Goal: Information Seeking & Learning: Learn about a topic

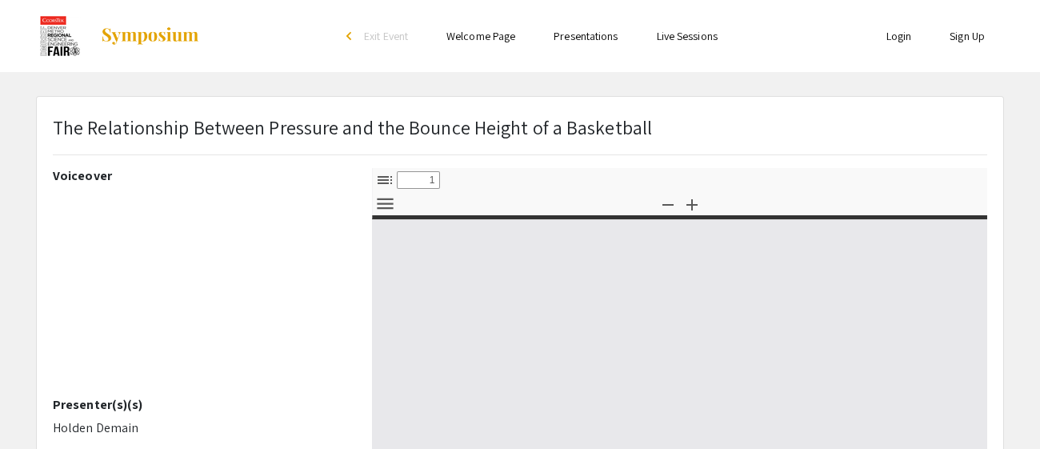
select select "custom"
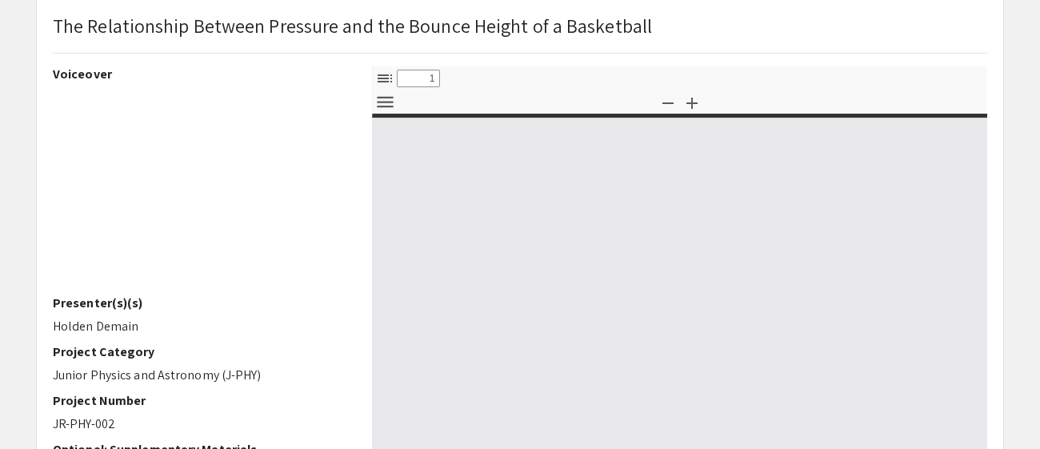
type input "0"
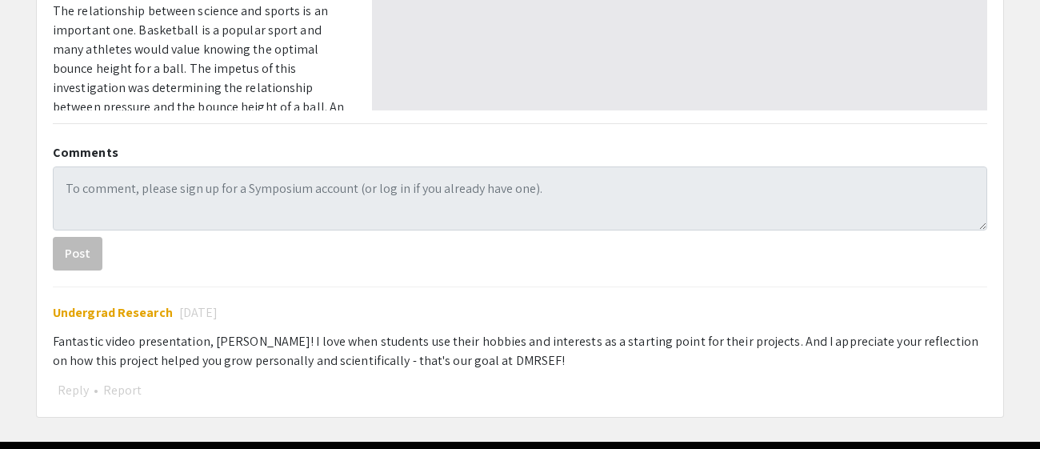
scroll to position [630, 0]
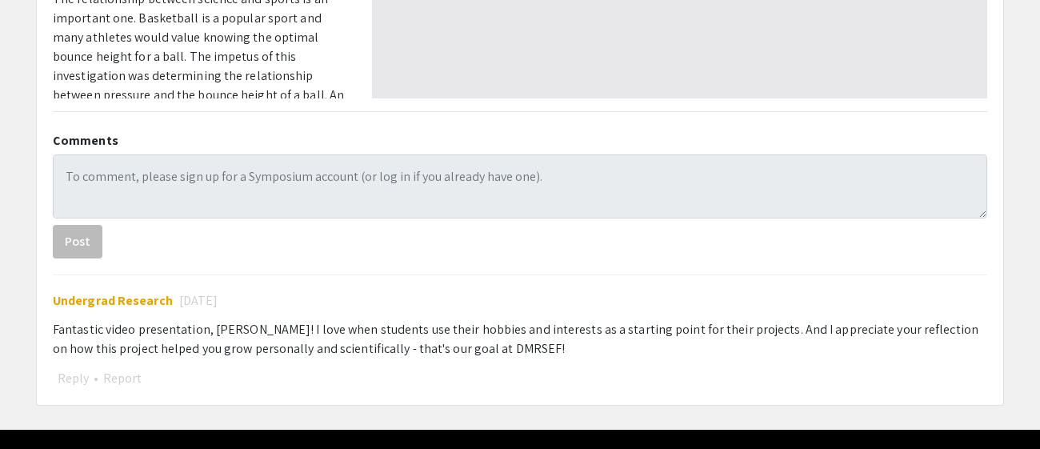
select select "auto"
type input "1"
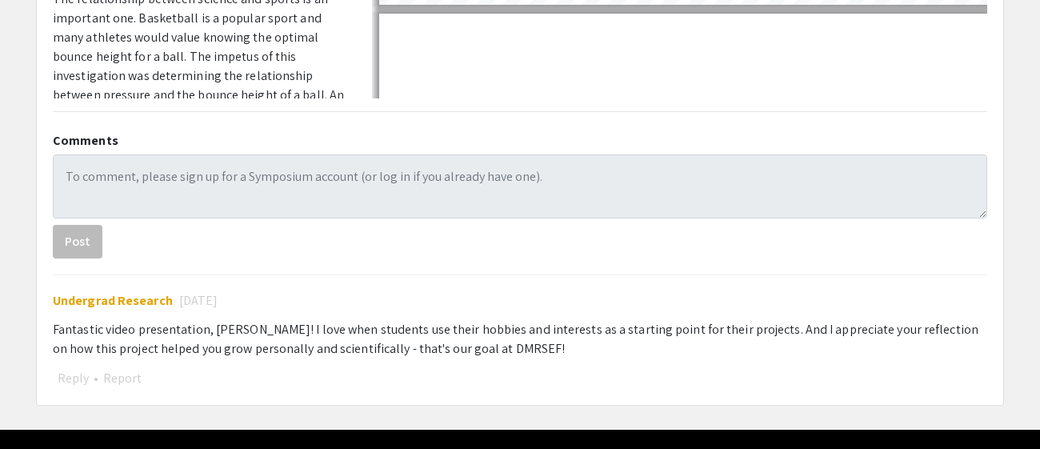
select select "auto"
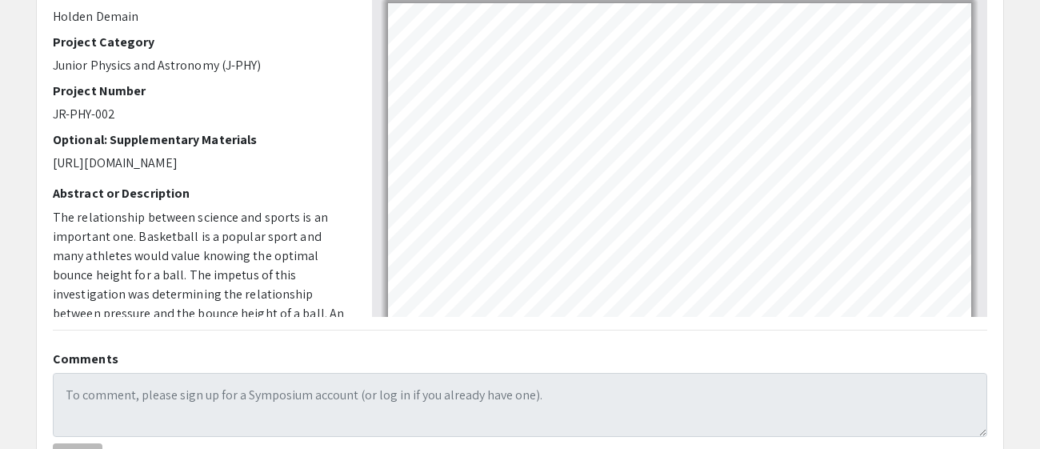
scroll to position [2146, 0]
click at [1023, 207] on app-presentation "The Relationship Between Pressure and the Bounce Height of a Basketball Voiceov…" at bounding box center [520, 154] width 1040 height 939
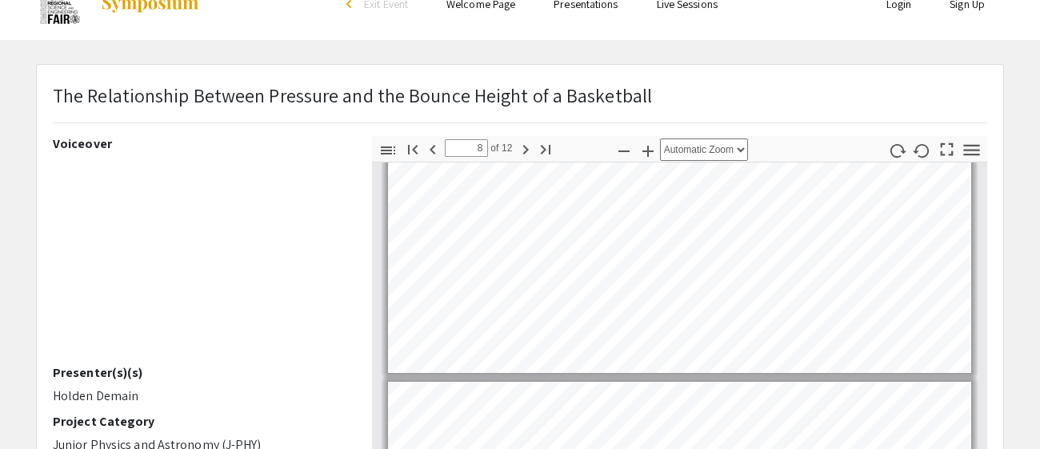
scroll to position [29, 0]
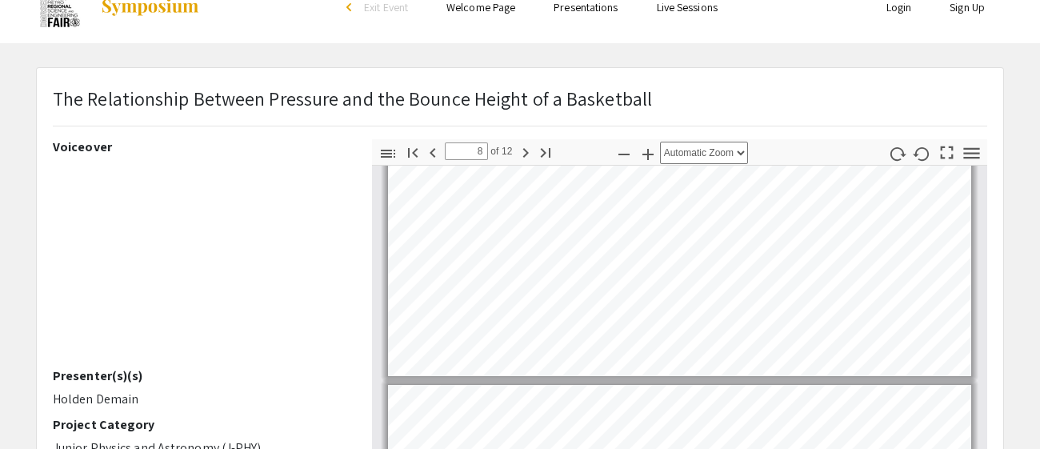
type input "7"
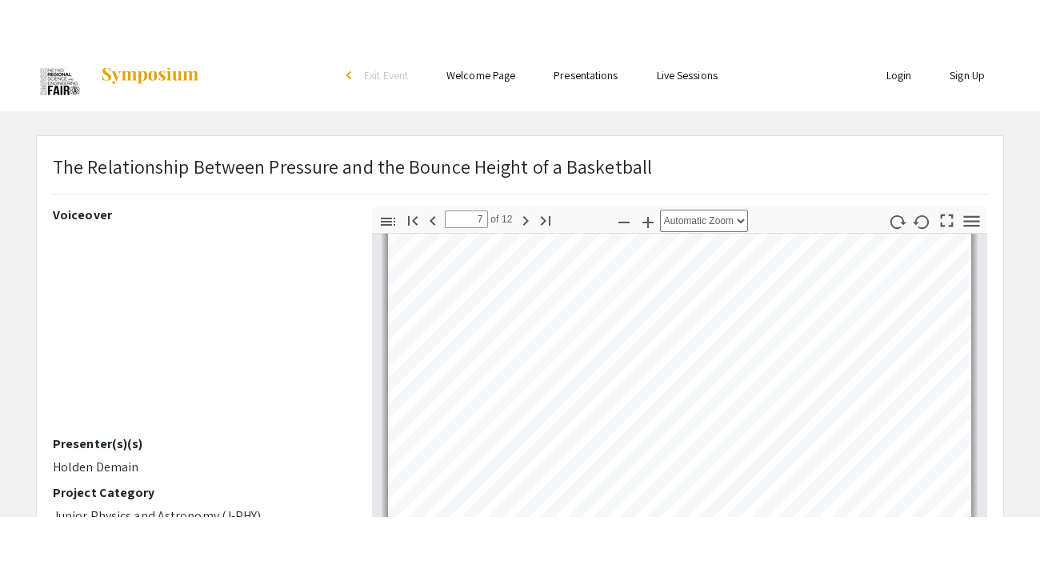
scroll to position [2071, 0]
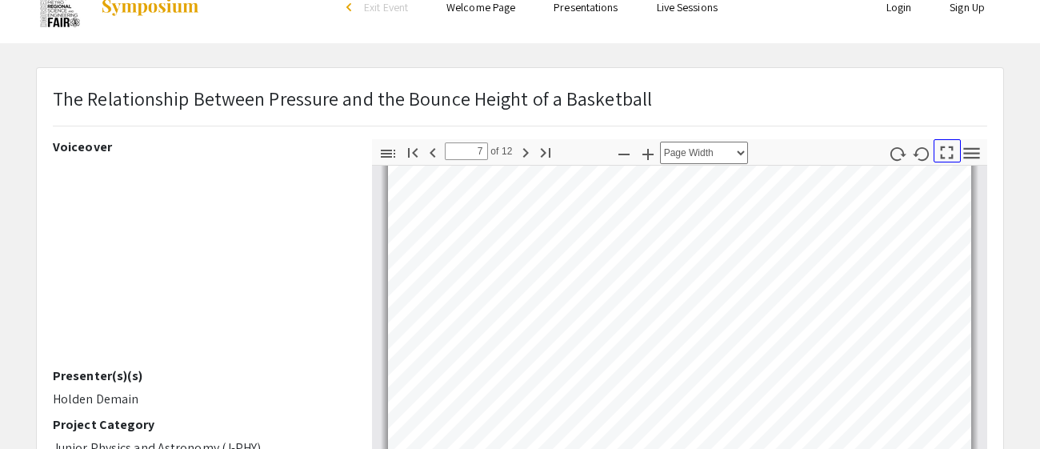
click at [937, 158] on icon "button" at bounding box center [947, 153] width 22 height 22
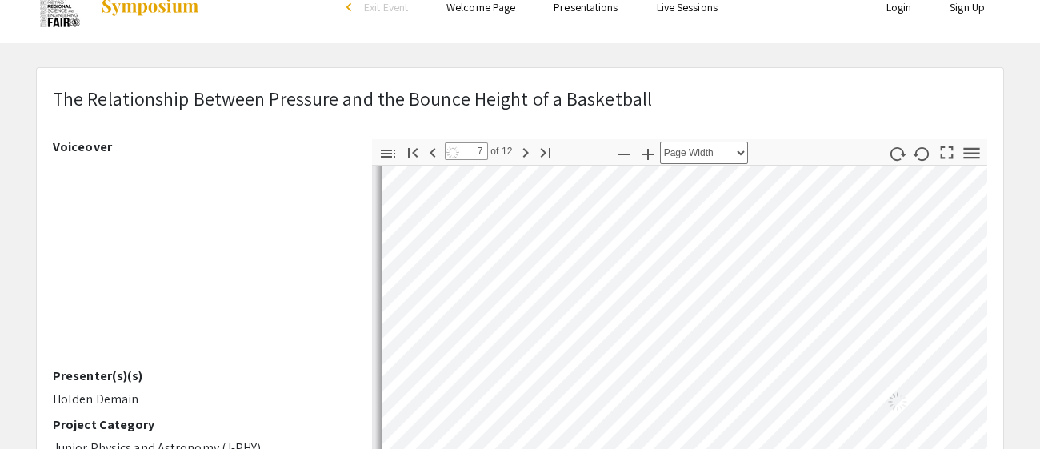
select select "page-fit"
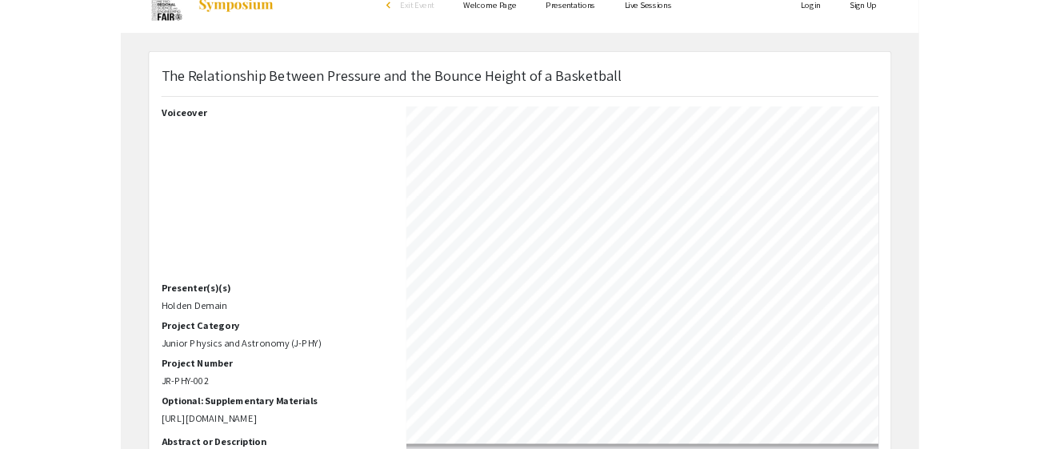
scroll to position [583, 0]
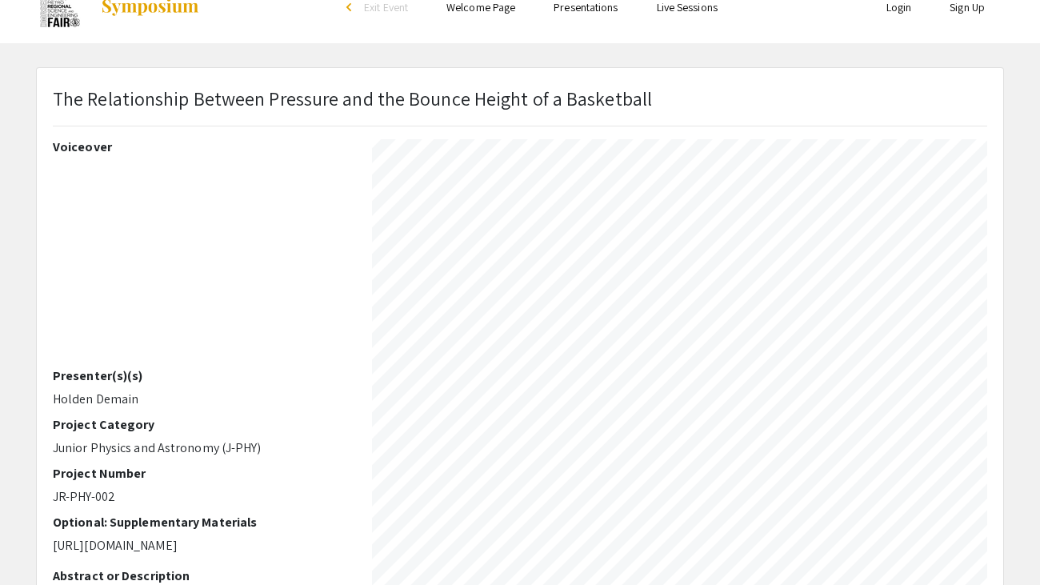
type input "9"
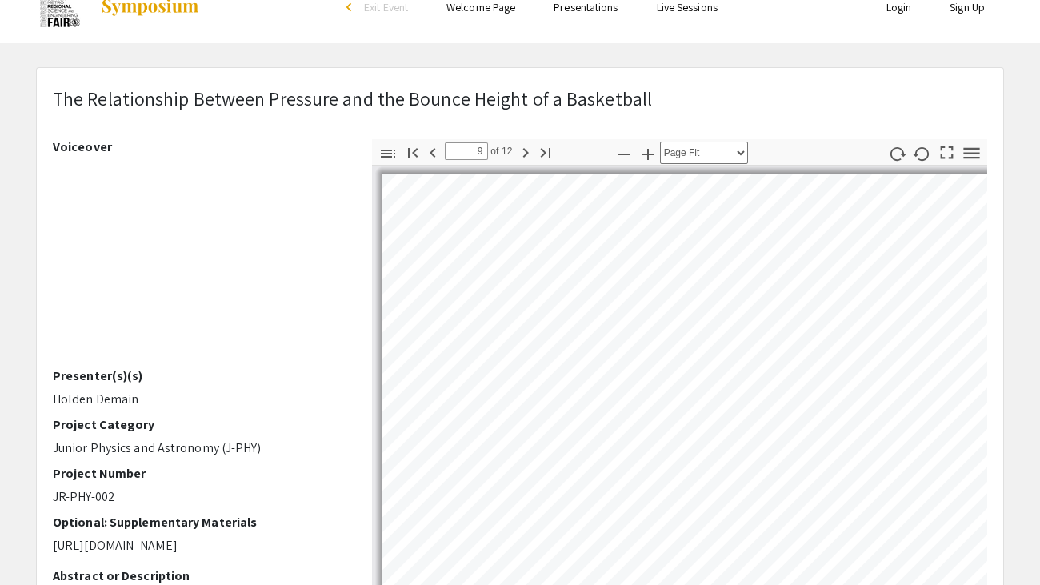
select select "page-width"
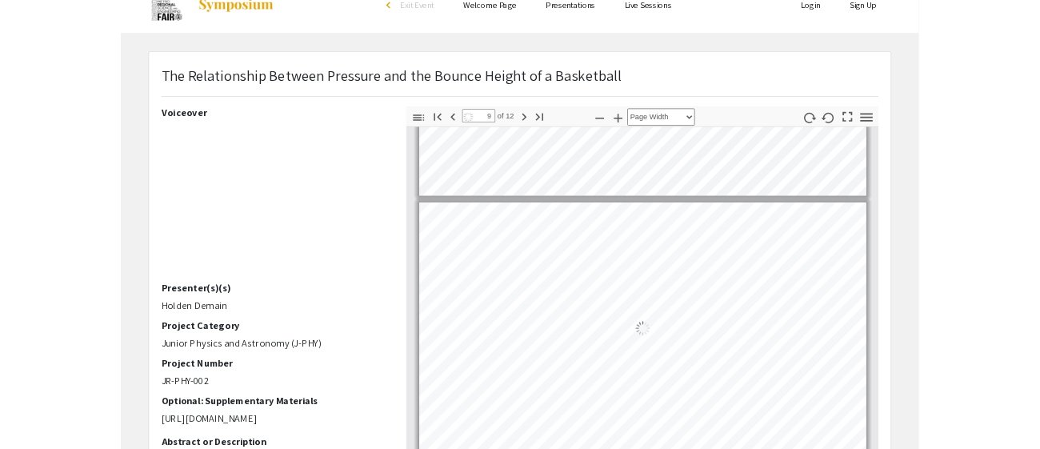
scroll to position [2696, 0]
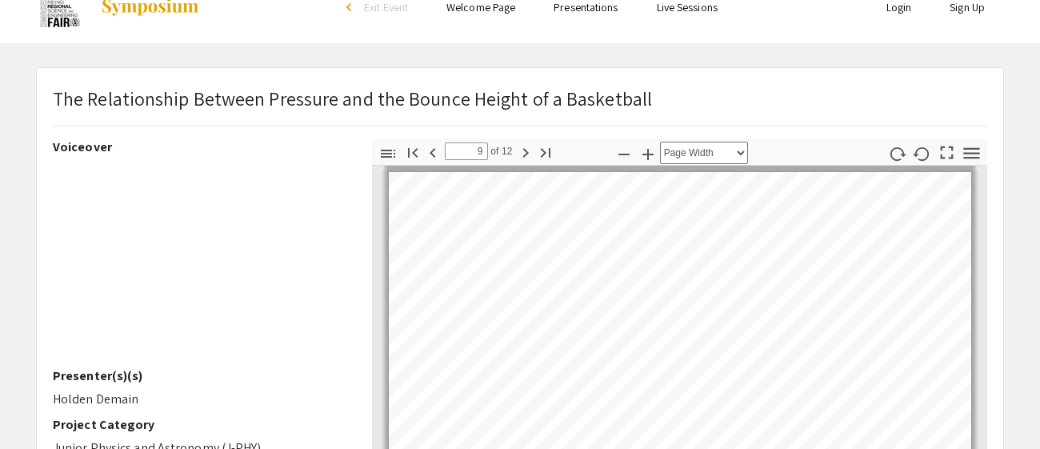
click at [795, 158] on div "Toggle Sidebar Find Go to First Page Previous 9 of 12 Next Go to Last Page Zoom…" at bounding box center [679, 152] width 615 height 26
